Goal: Task Accomplishment & Management: Manage account settings

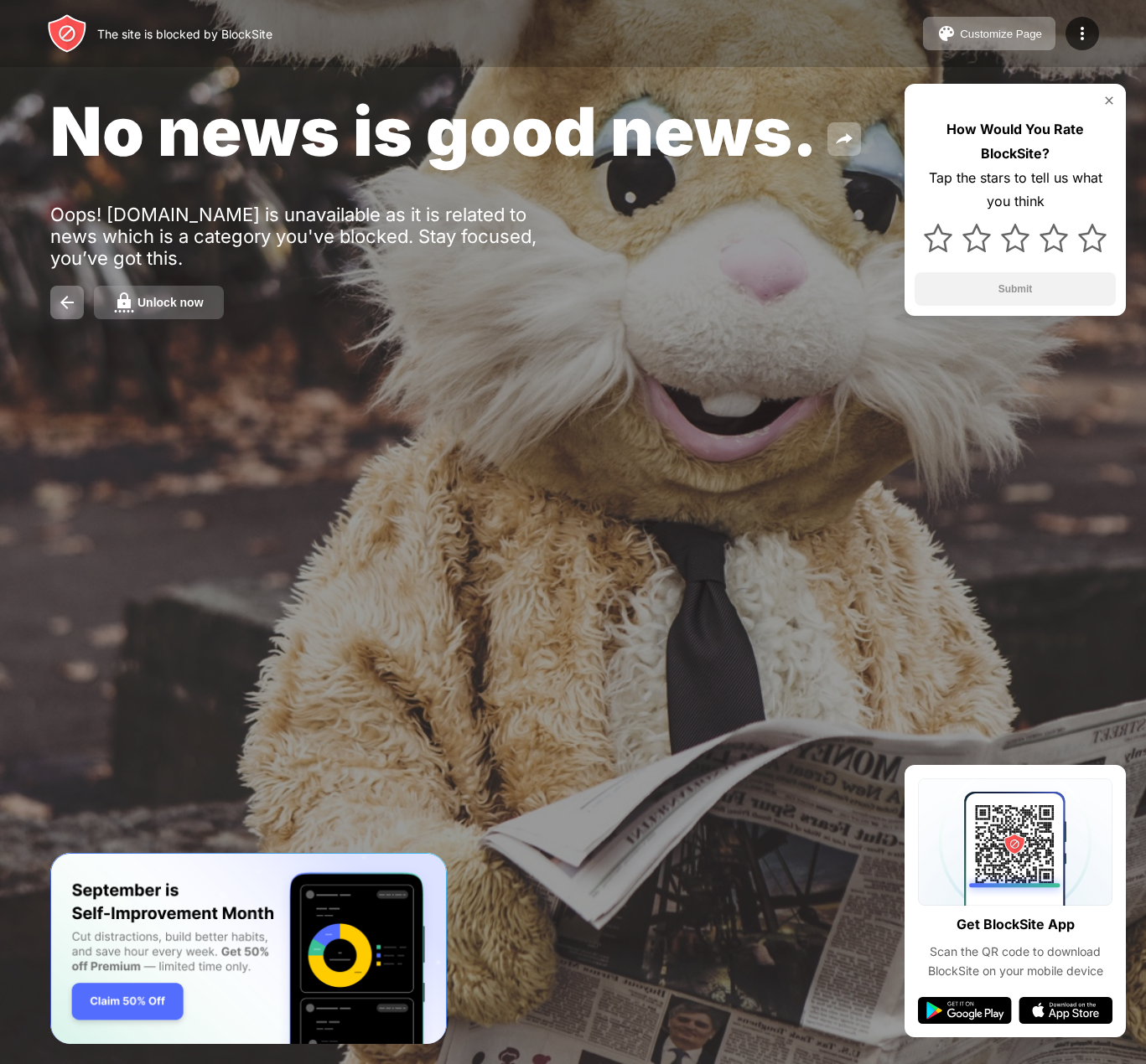
click at [156, 304] on div "Unlock now" at bounding box center [170, 302] width 67 height 13
click at [173, 312] on button "Unlock now" at bounding box center [159, 302] width 130 height 34
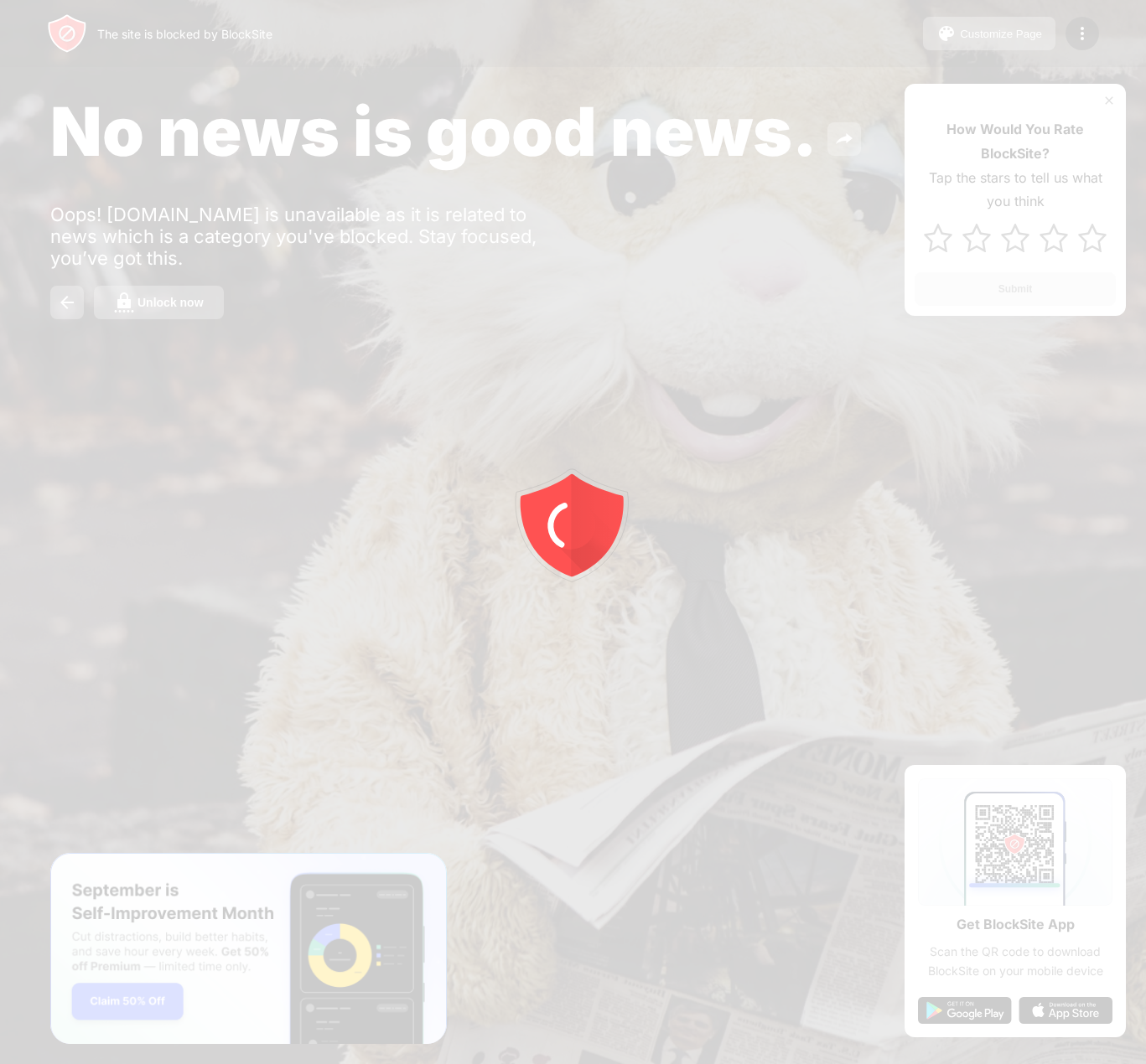
click at [173, 301] on div at bounding box center [573, 532] width 1146 height 1064
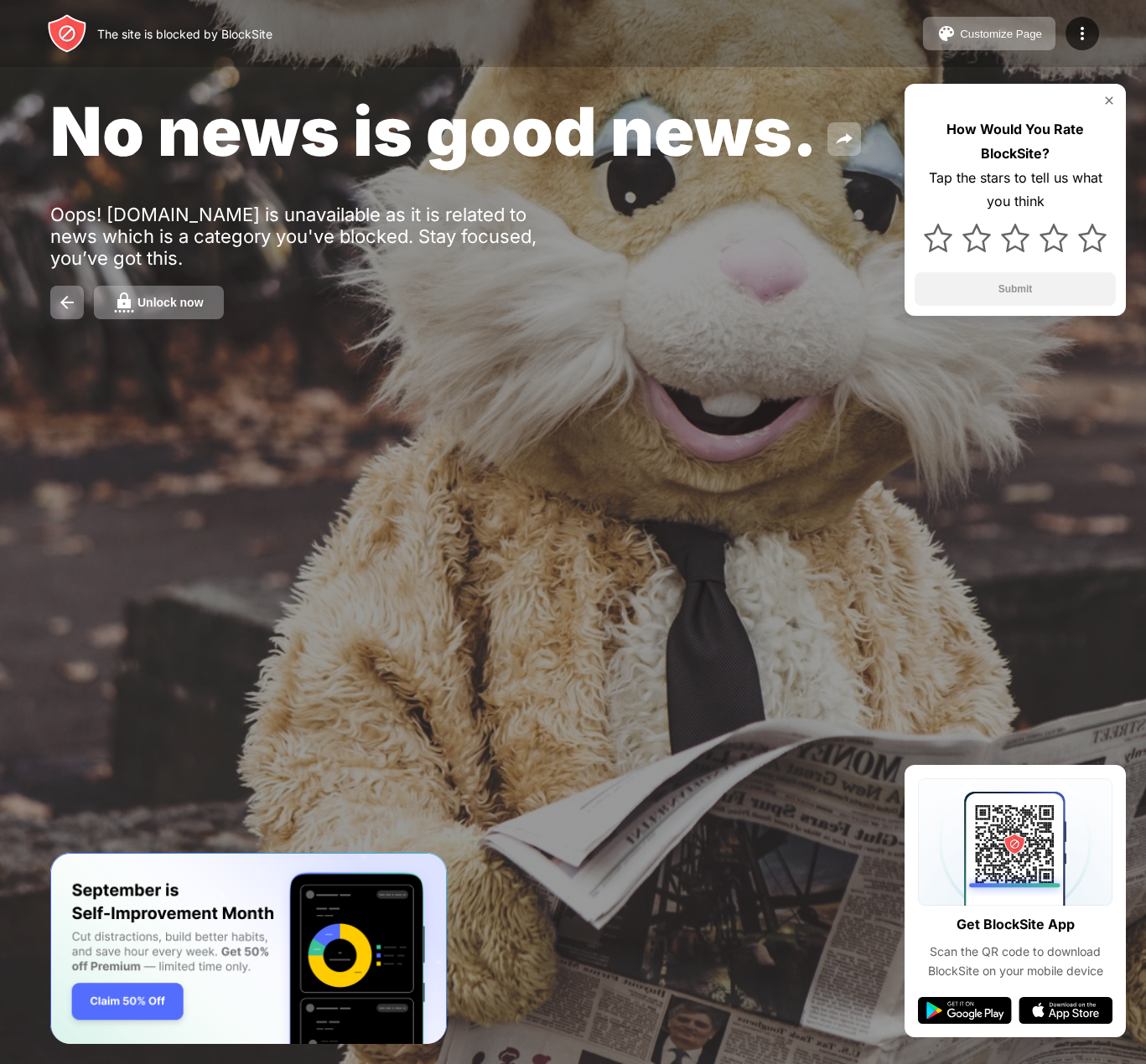
click at [148, 312] on button "Unlock now" at bounding box center [159, 302] width 130 height 34
click at [148, 301] on div "Unlock now" at bounding box center [170, 302] width 67 height 13
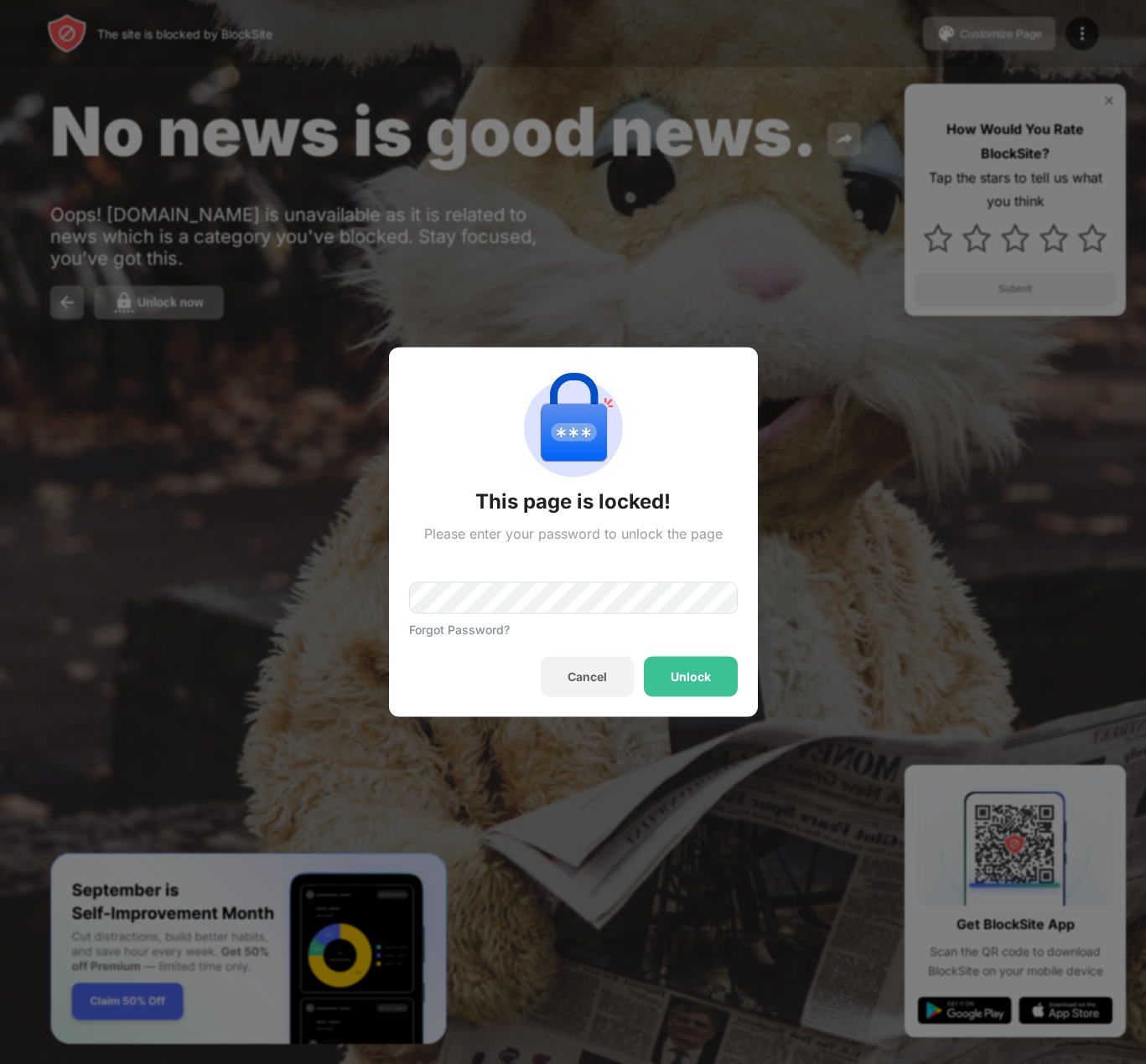
click at [629, 615] on div "Forgot Password?" at bounding box center [573, 589] width 329 height 95
